Goal: Navigation & Orientation: Find specific page/section

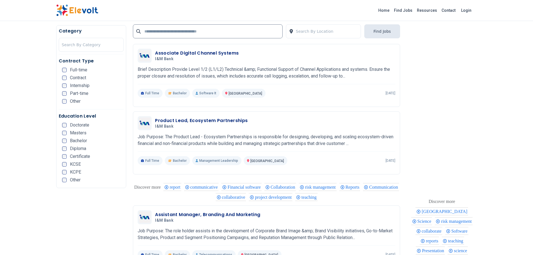
scroll to position [335, 0]
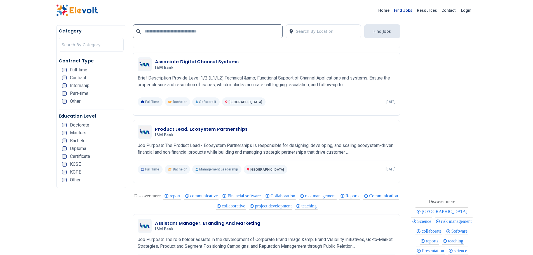
click at [406, 10] on link "Find Jobs" at bounding box center [402, 10] width 23 height 9
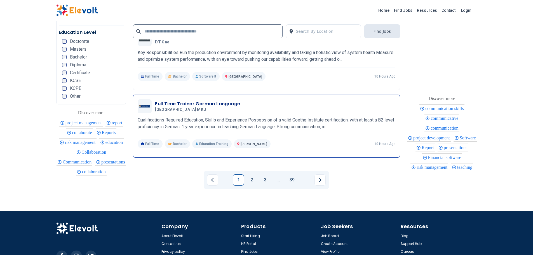
scroll to position [1118, 0]
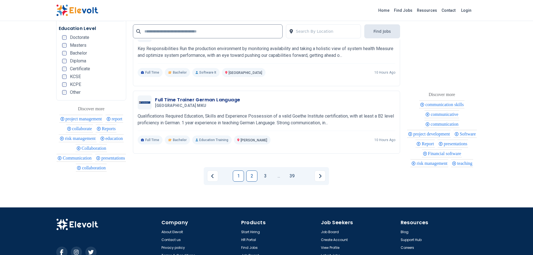
click at [251, 176] on link "2" at bounding box center [251, 175] width 11 height 11
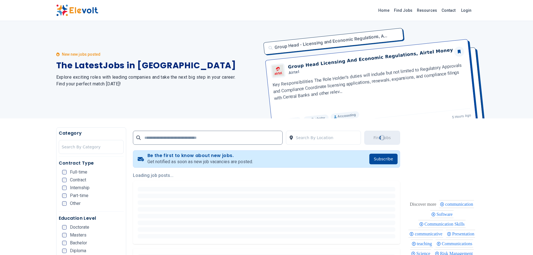
scroll to position [0, 0]
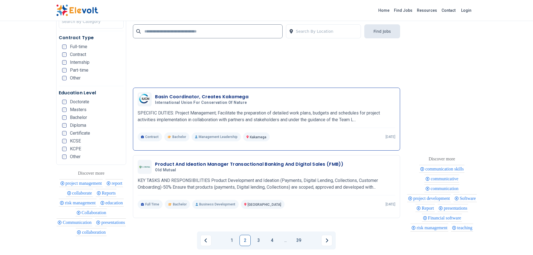
scroll to position [1090, 0]
click at [260, 240] on link "3" at bounding box center [258, 239] width 11 height 11
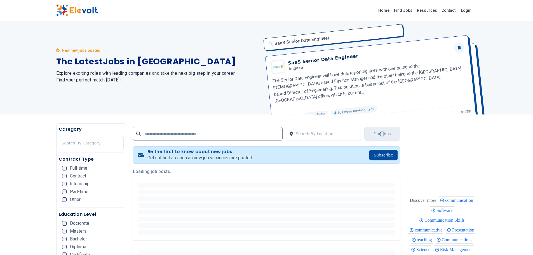
scroll to position [0, 0]
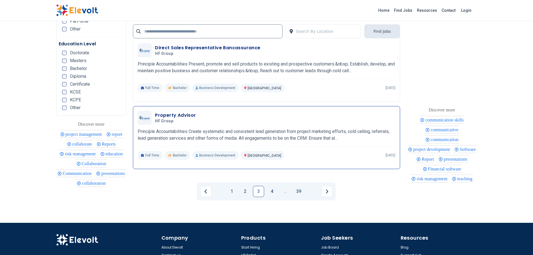
scroll to position [1146, 0]
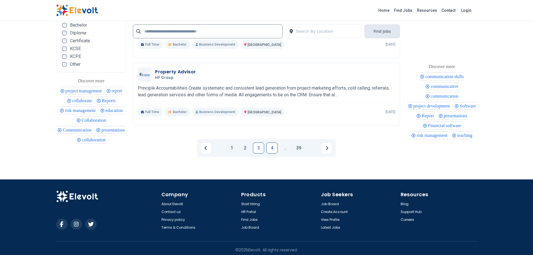
click at [272, 148] on link "4" at bounding box center [271, 147] width 11 height 11
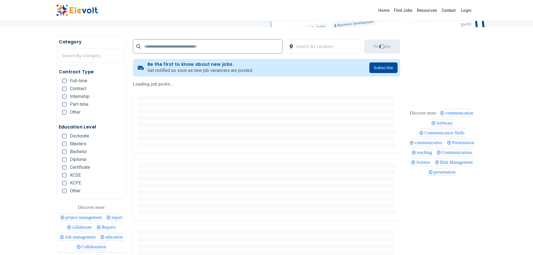
scroll to position [54, 0]
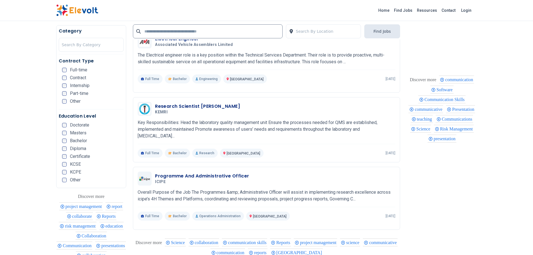
scroll to position [727, 0]
